Goal: Task Accomplishment & Management: Complete application form

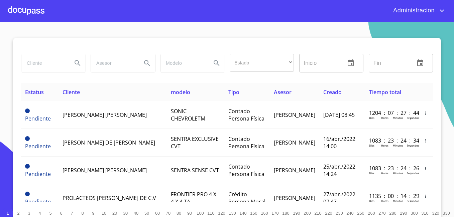
drag, startPoint x: 354, startPoint y: 175, endPoint x: 200, endPoint y: 30, distance: 211.5
click at [200, 30] on section "Estado ​ ​ Inicio ​ Fin ​ Estatus Cliente modelo Tipo Asesor Creado Tiempo tota…" at bounding box center [227, 120] width 454 height 196
click at [39, 62] on input "search" at bounding box center [43, 63] width 45 height 18
type input "israel rodriguez"
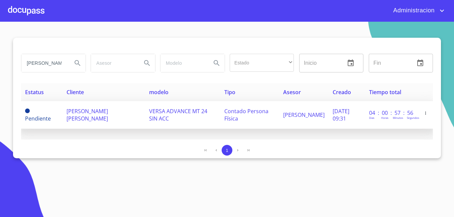
click at [130, 114] on td "ISRAEL RODRIGUEZ OLIVARES" at bounding box center [104, 115] width 83 height 28
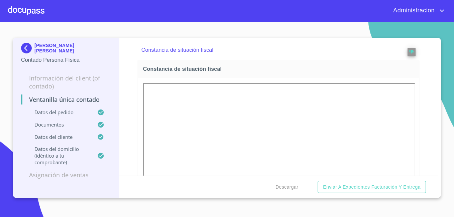
scroll to position [1037, 0]
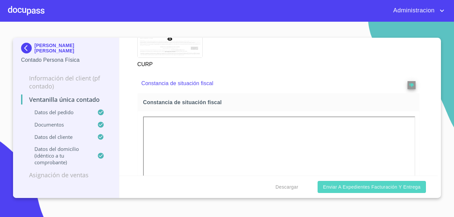
click at [387, 187] on span "Enviar a Expedientes Facturación y Entrega" at bounding box center [372, 187] width 98 height 8
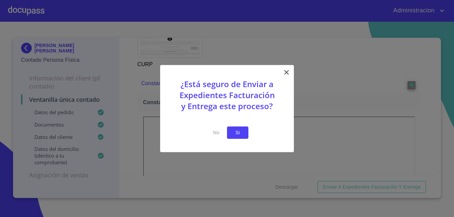
click at [245, 137] on button "Si" at bounding box center [237, 133] width 21 height 12
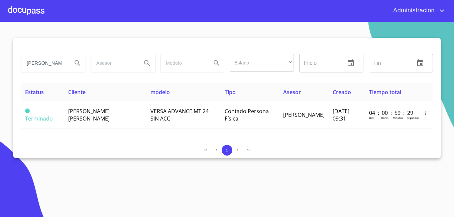
click at [56, 64] on input "israel rodriguez" at bounding box center [43, 63] width 45 height 18
type input "ENRIQUE GAEL"
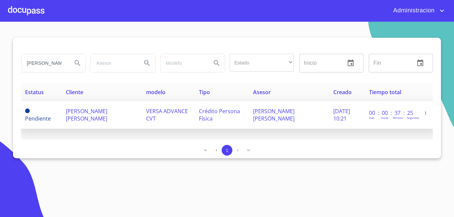
click at [77, 123] on td "ENRIQUE GAEL AMEZQUITA SANCHEZ" at bounding box center [102, 115] width 80 height 28
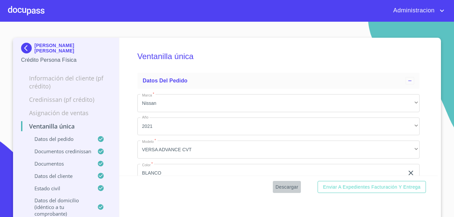
click at [287, 188] on span "Descargar" at bounding box center [287, 187] width 23 height 8
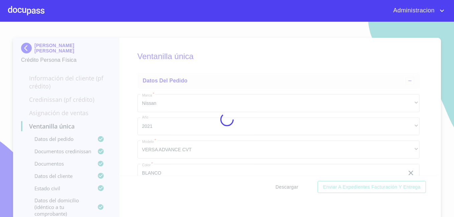
click at [287, 188] on div at bounding box center [227, 120] width 454 height 196
click at [287, 188] on div "0%" at bounding box center [227, 120] width 454 height 196
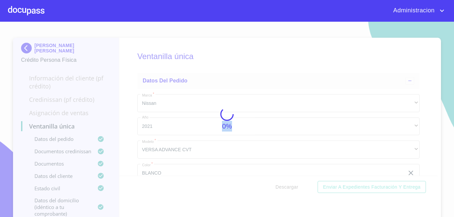
click at [287, 188] on div "0%" at bounding box center [227, 120] width 454 height 196
click at [287, 188] on div "5%" at bounding box center [227, 120] width 454 height 196
click at [287, 188] on div "10%" at bounding box center [227, 120] width 454 height 196
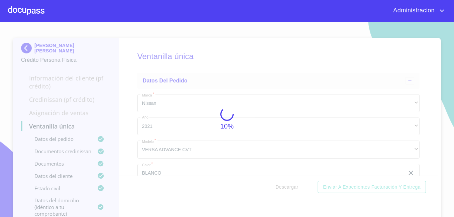
click at [287, 188] on div "10%" at bounding box center [227, 120] width 454 height 196
click at [287, 188] on div "15%" at bounding box center [227, 120] width 454 height 196
